Goal: Navigation & Orientation: Go to known website

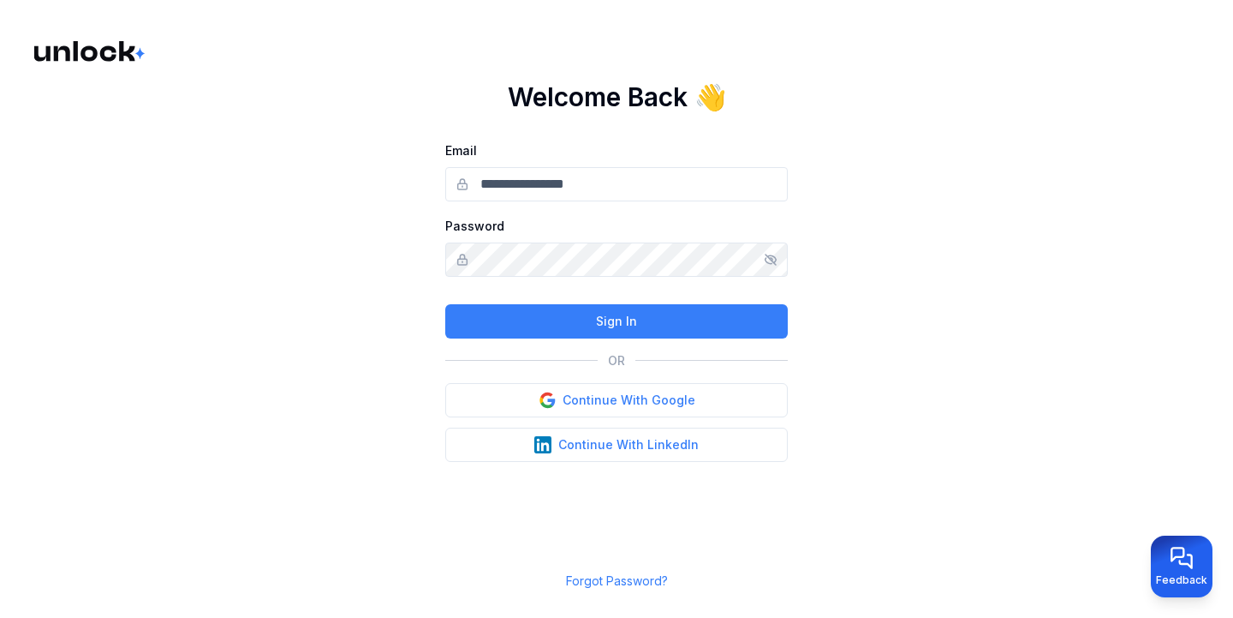
type input "**********"
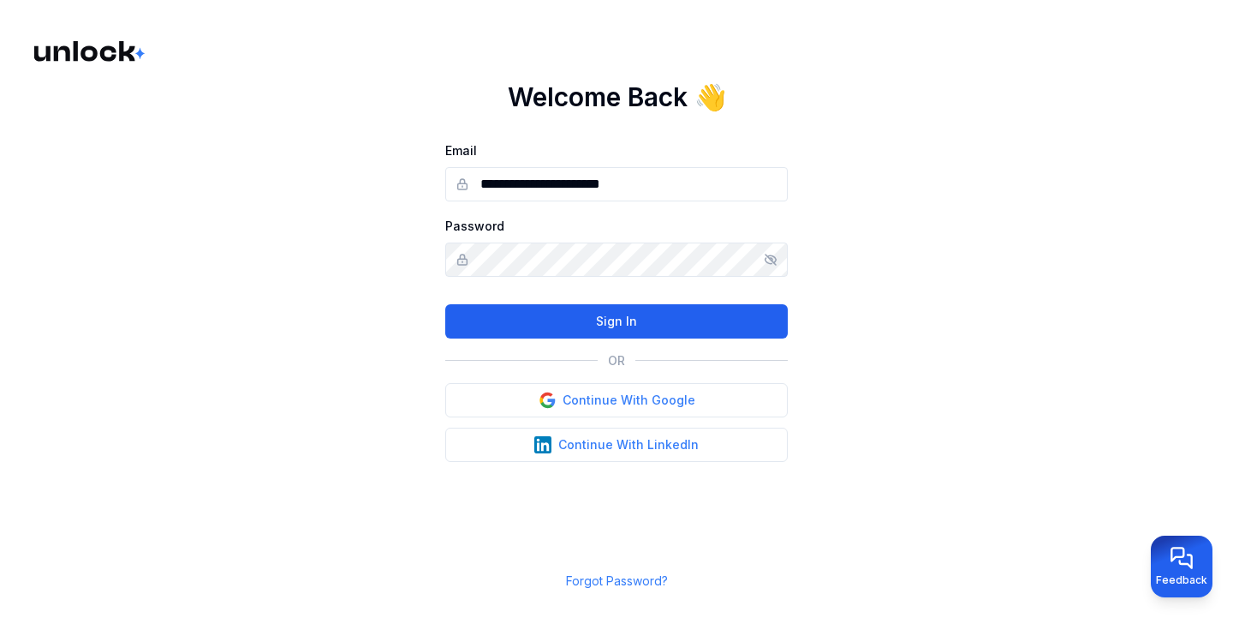
click at [673, 319] on button "Sign In" at bounding box center [616, 321] width 343 height 34
